Goal: Task Accomplishment & Management: Use online tool/utility

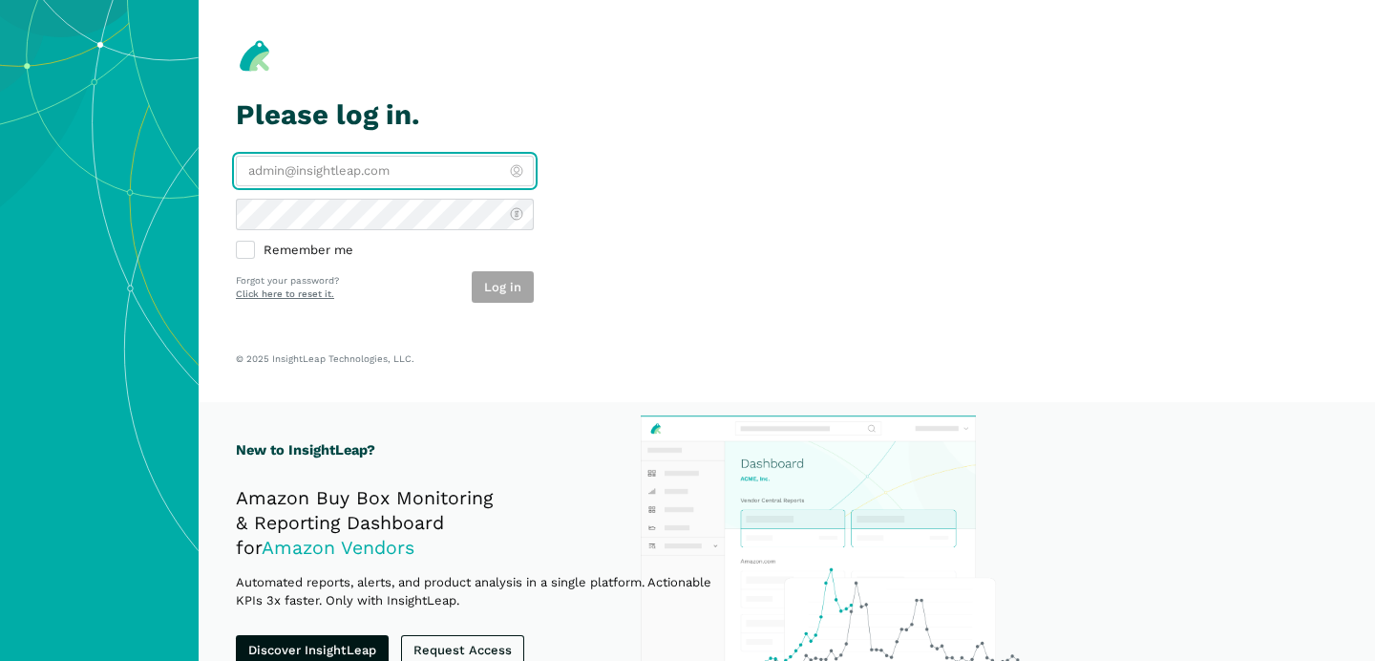
type input "[PERSON_NAME][EMAIL_ADDRESS][DOMAIN_NAME]"
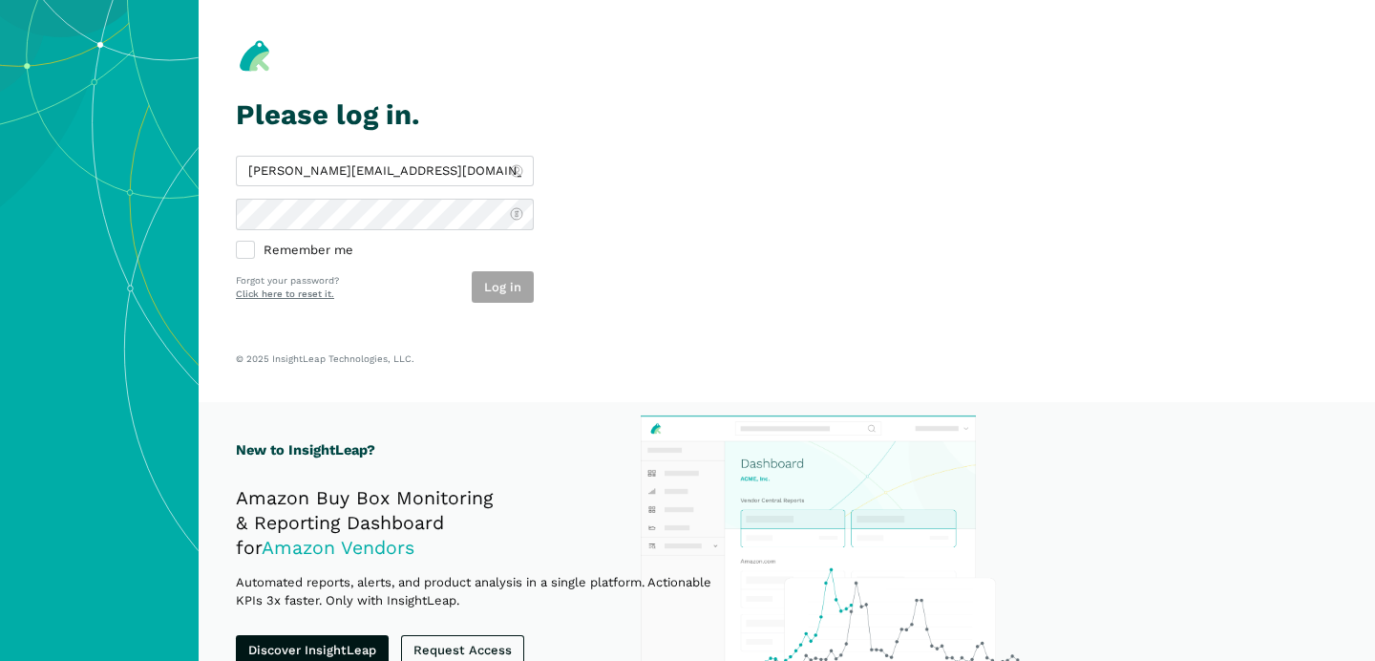
click at [508, 272] on div "Log in" at bounding box center [503, 287] width 62 height 32
click at [507, 288] on button "Log in" at bounding box center [503, 287] width 62 height 32
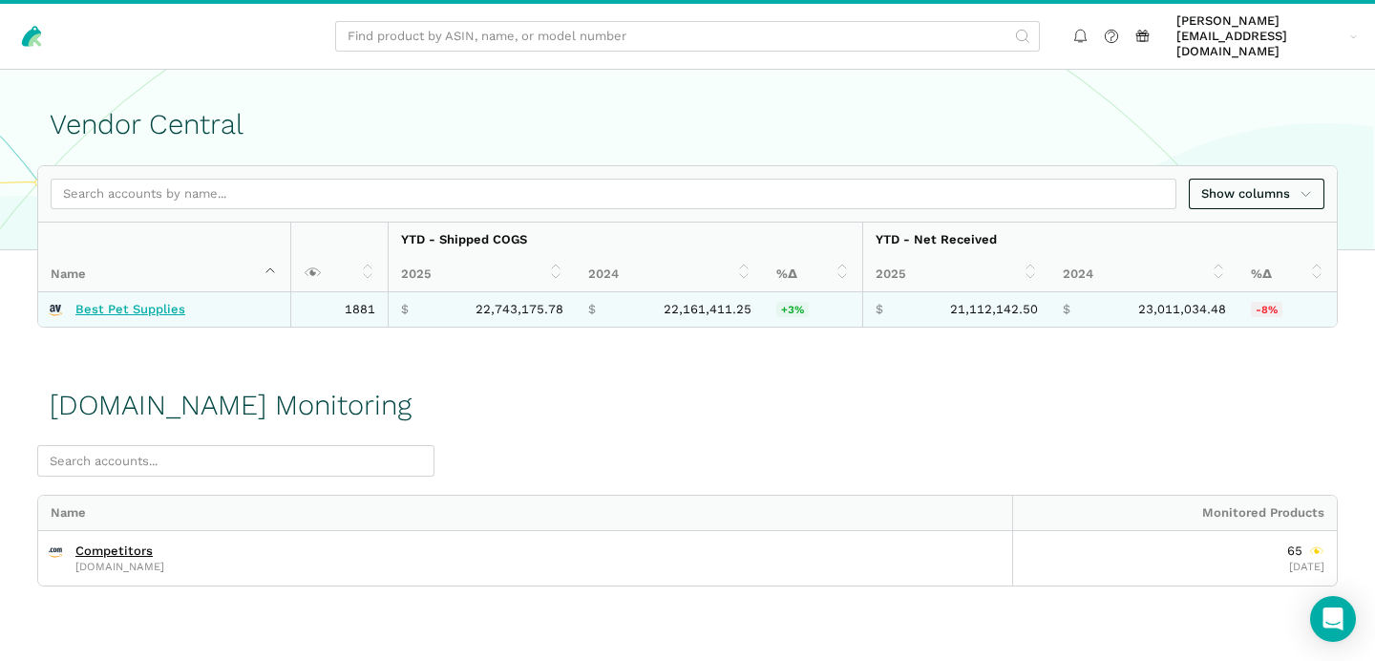
click at [99, 302] on link "Best Pet Supplies" at bounding box center [130, 309] width 110 height 15
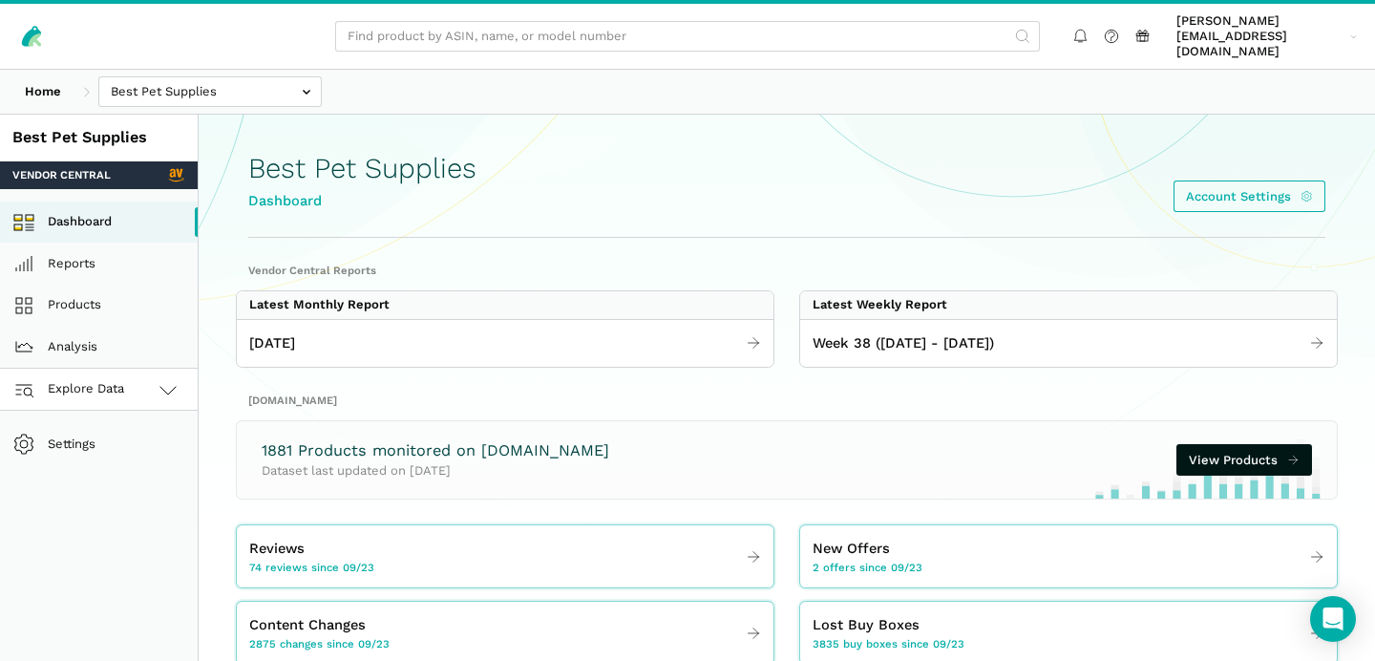
click at [165, 391] on link "Explore Data" at bounding box center [99, 390] width 198 height 42
click at [111, 456] on link "Amazon.com" at bounding box center [99, 474] width 198 height 42
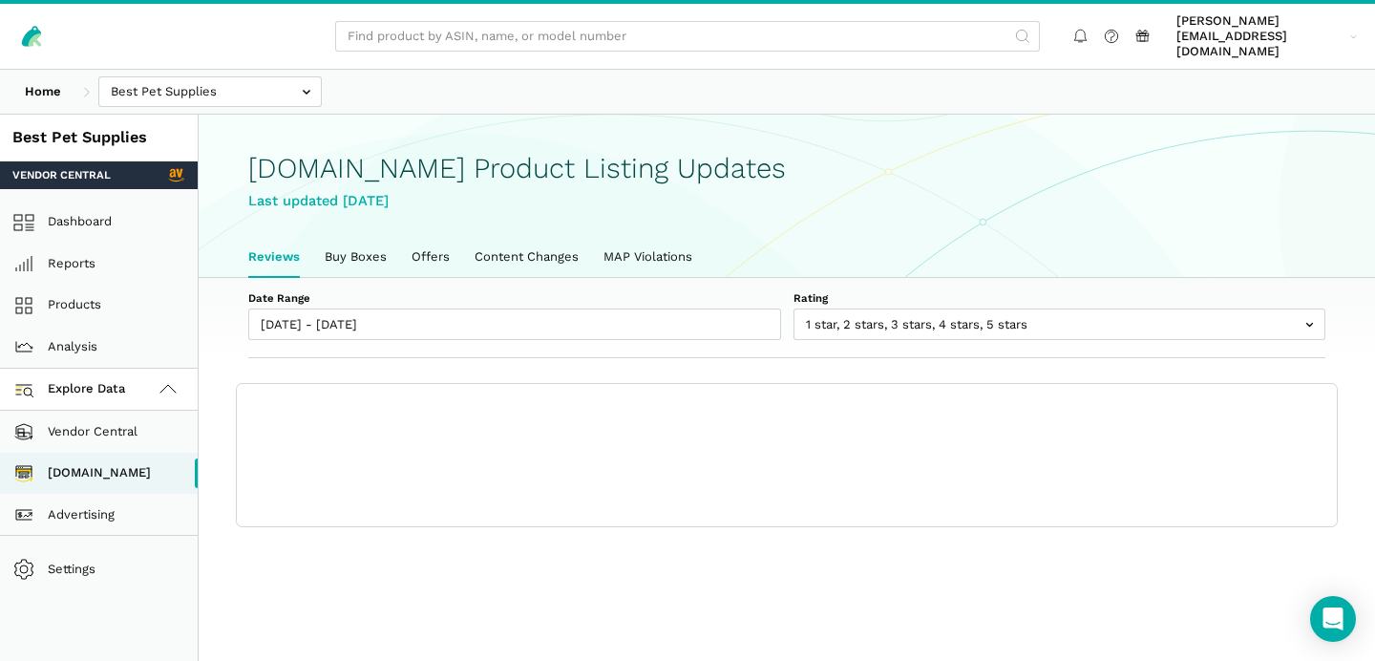
scroll to position [6, 0]
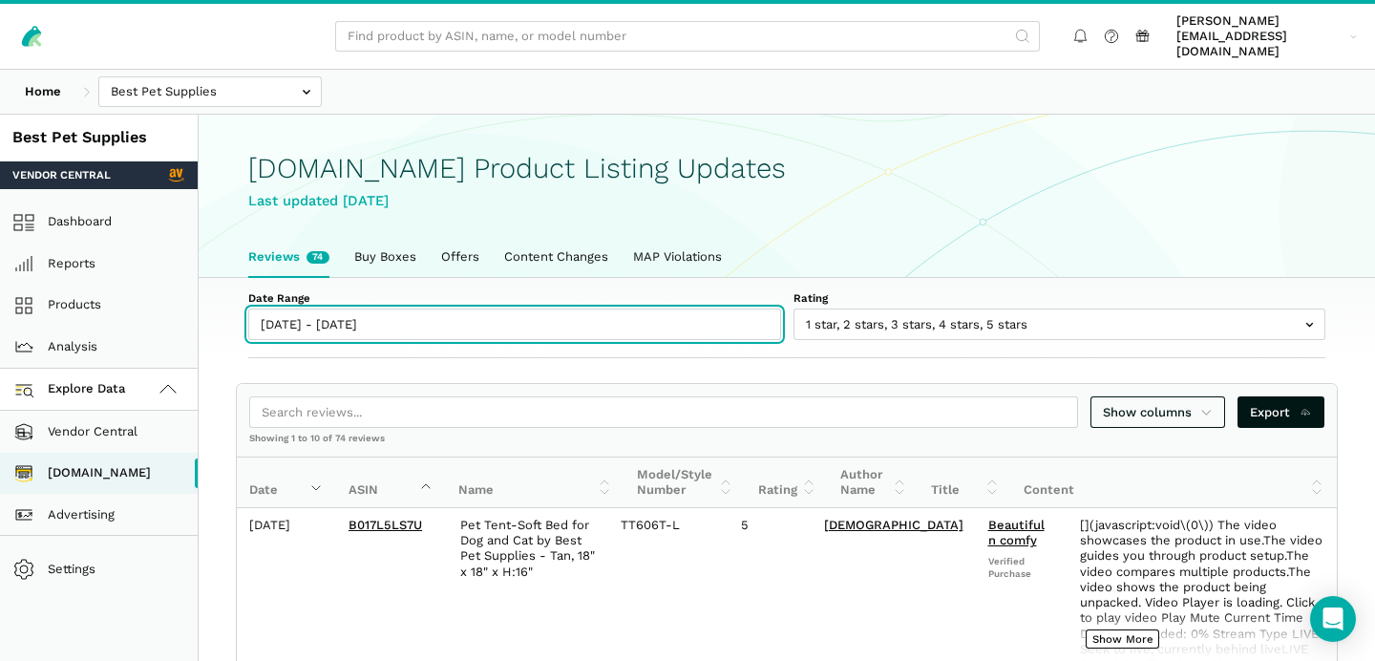
click at [315, 308] on input "[DATE] - [DATE]" at bounding box center [514, 324] width 533 height 32
type input "[DATE]"
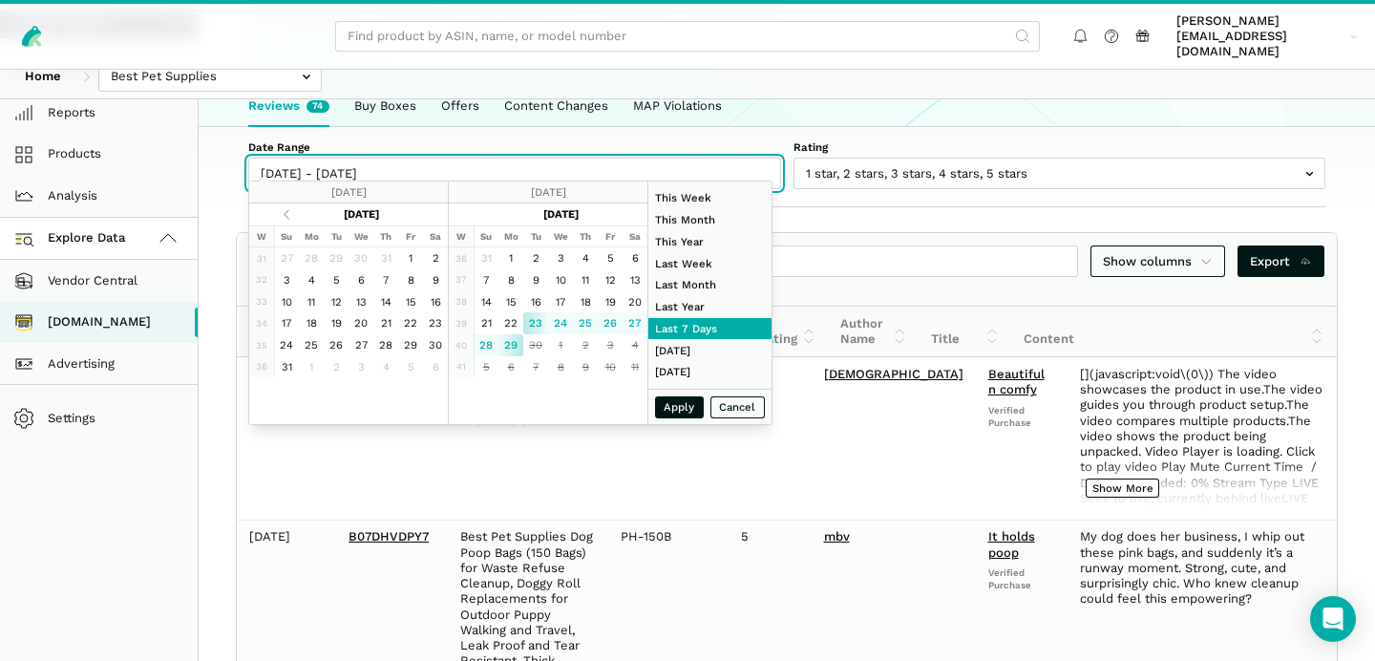
scroll to position [154, 0]
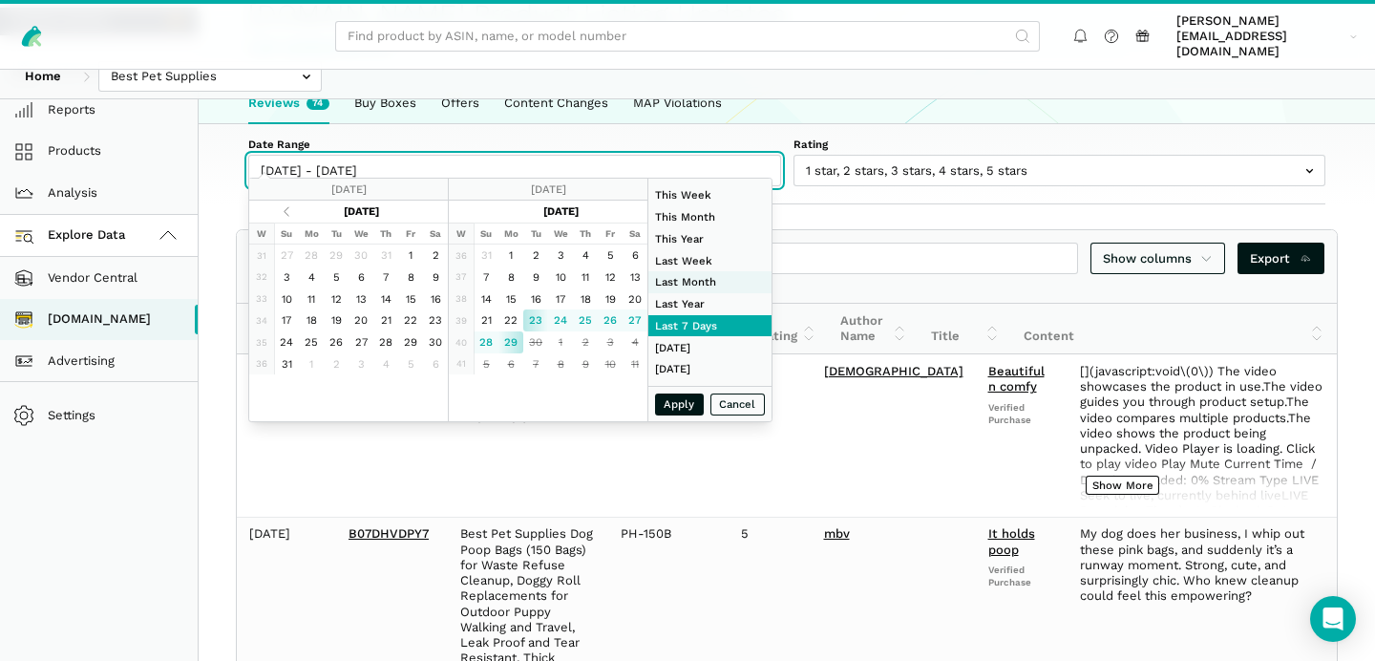
type input "[DATE]"
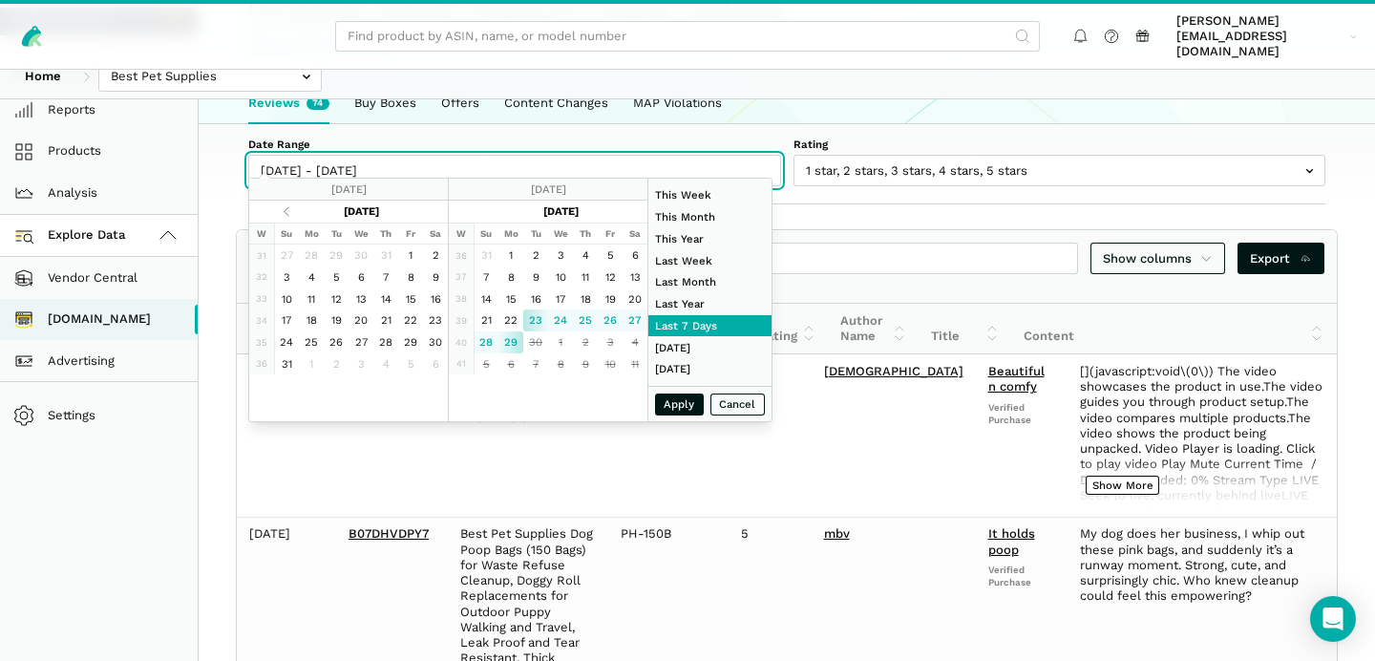
type input "[DATE]"
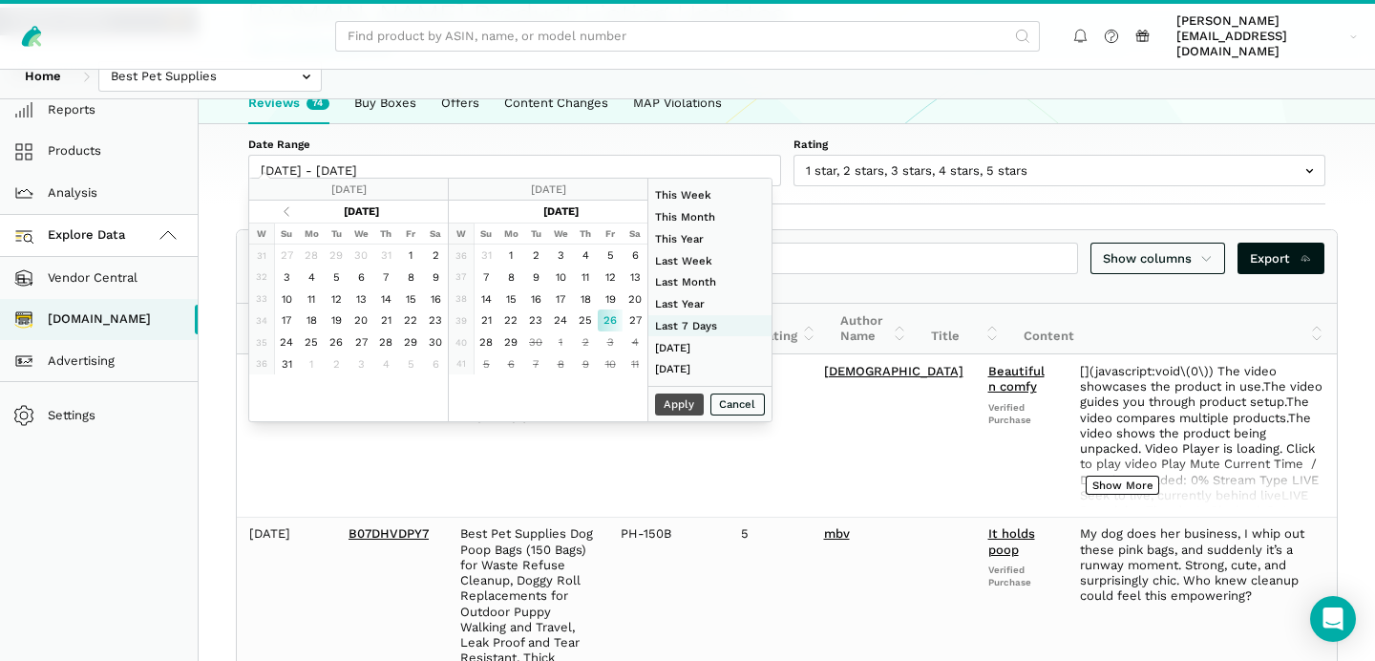
type input "[DATE]"
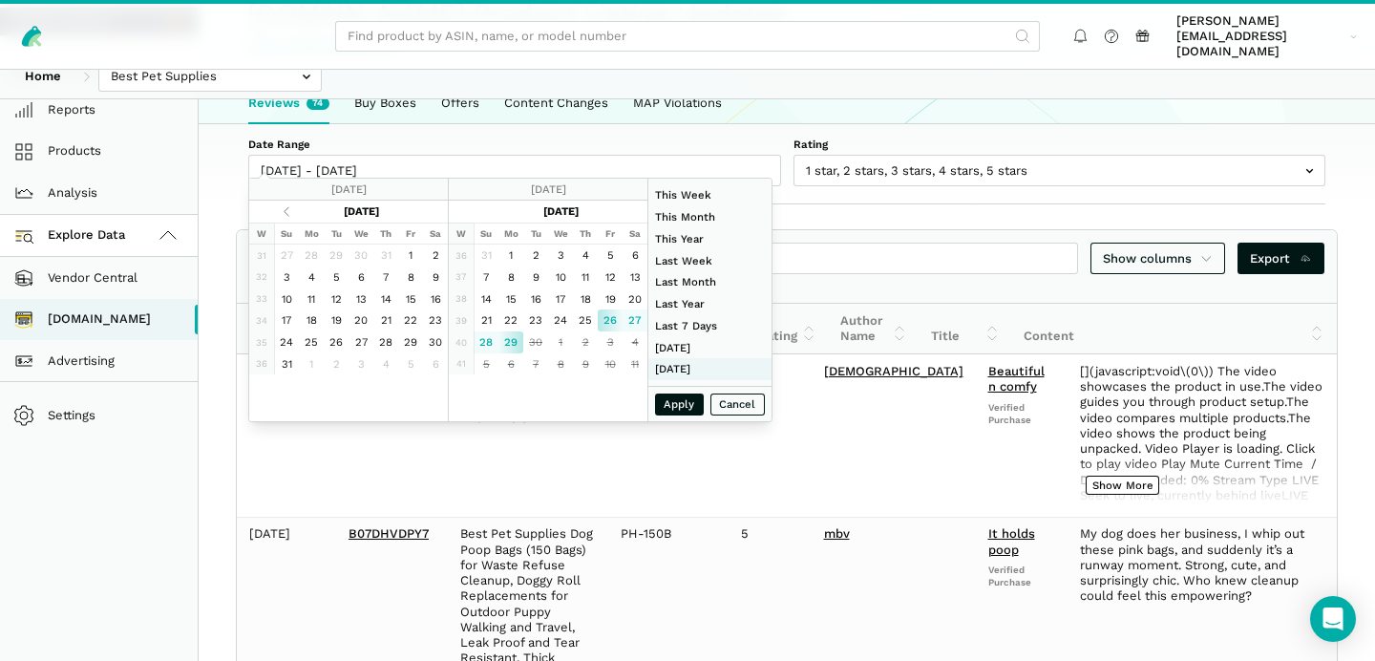
type input "[DATE]"
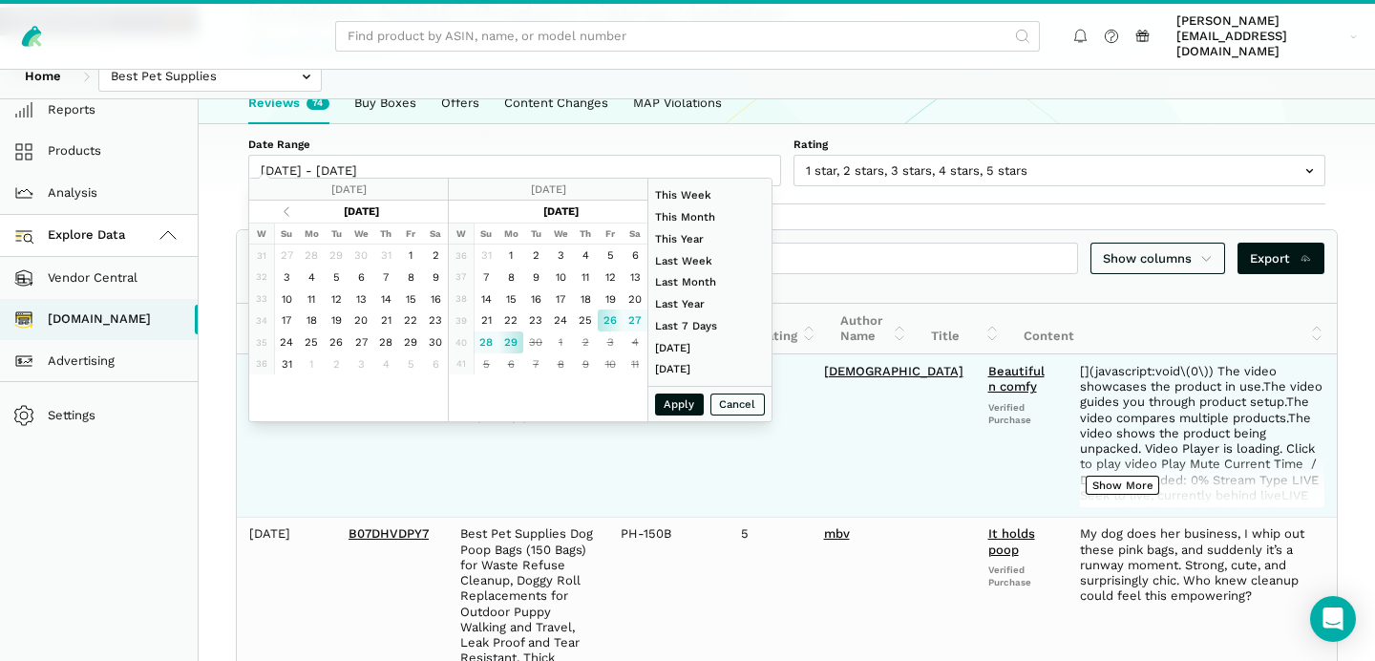
type input "[DATE]"
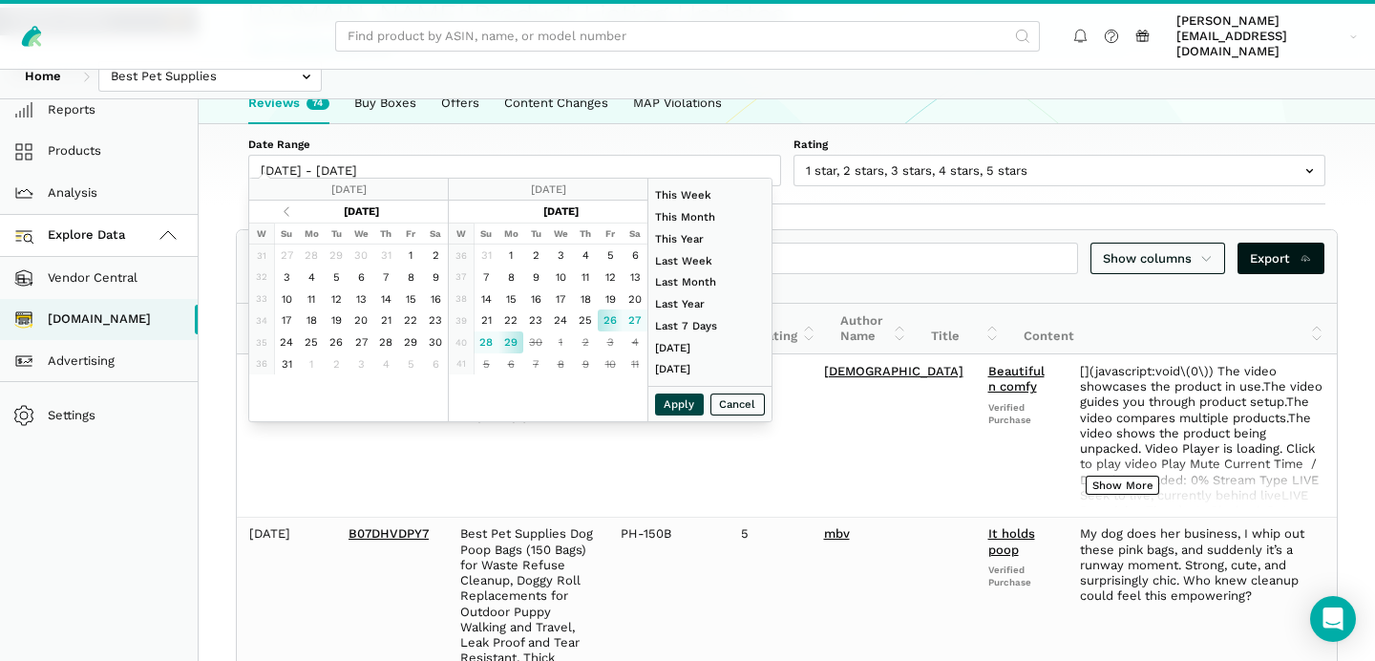
click at [676, 408] on button "Apply" at bounding box center [680, 404] width 50 height 22
type input "[DATE] - [DATE]"
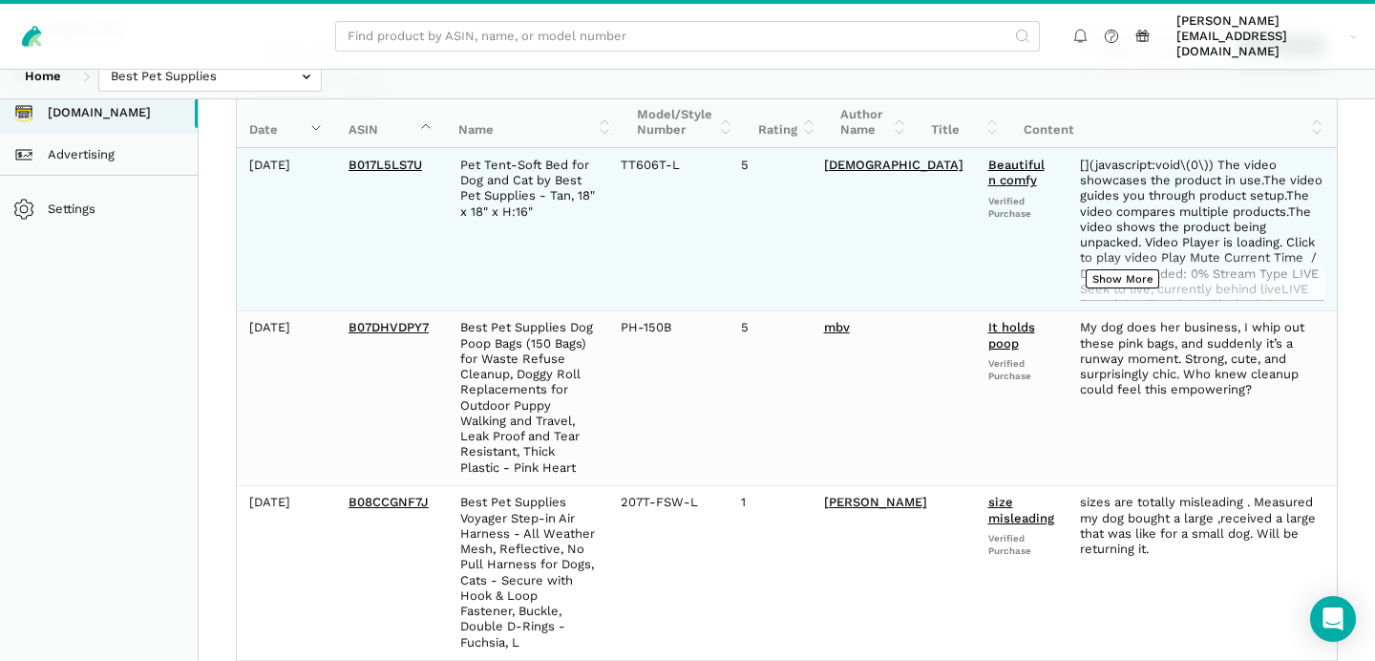
scroll to position [0, 0]
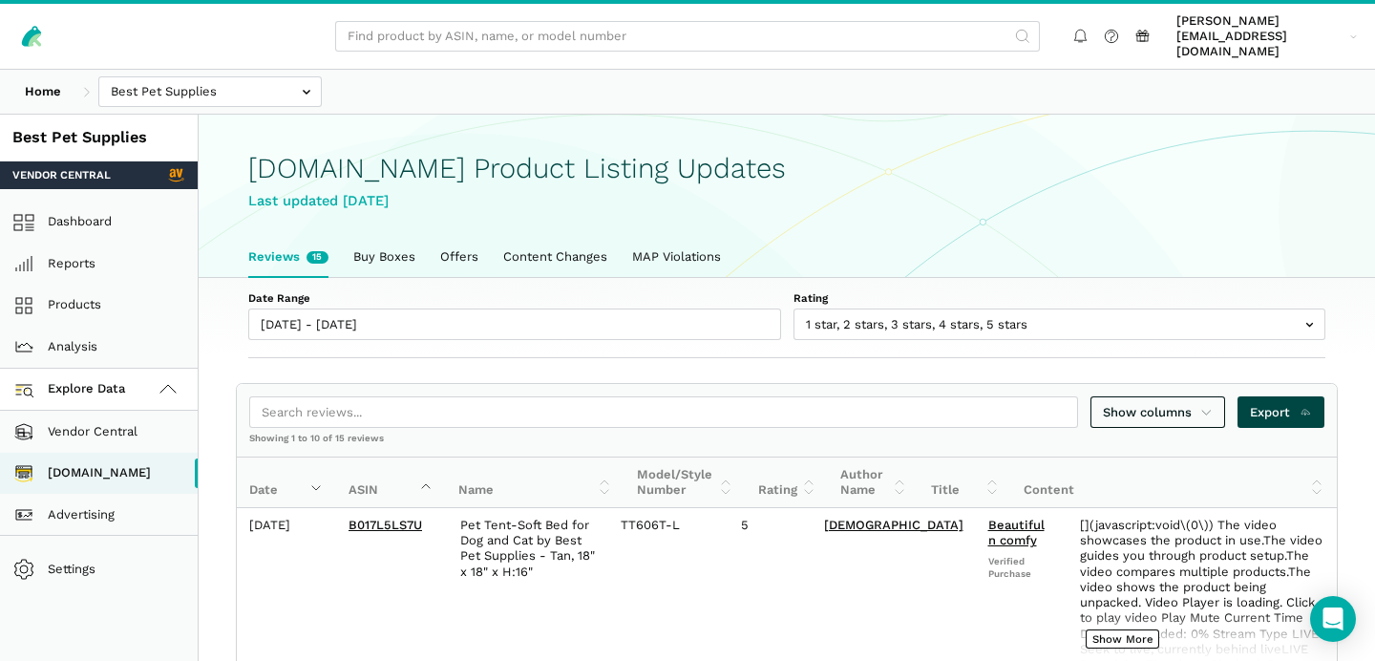
click at [1287, 403] on span "Export" at bounding box center [1281, 412] width 62 height 19
